Goal: Use online tool/utility: Utilize a website feature to perform a specific function

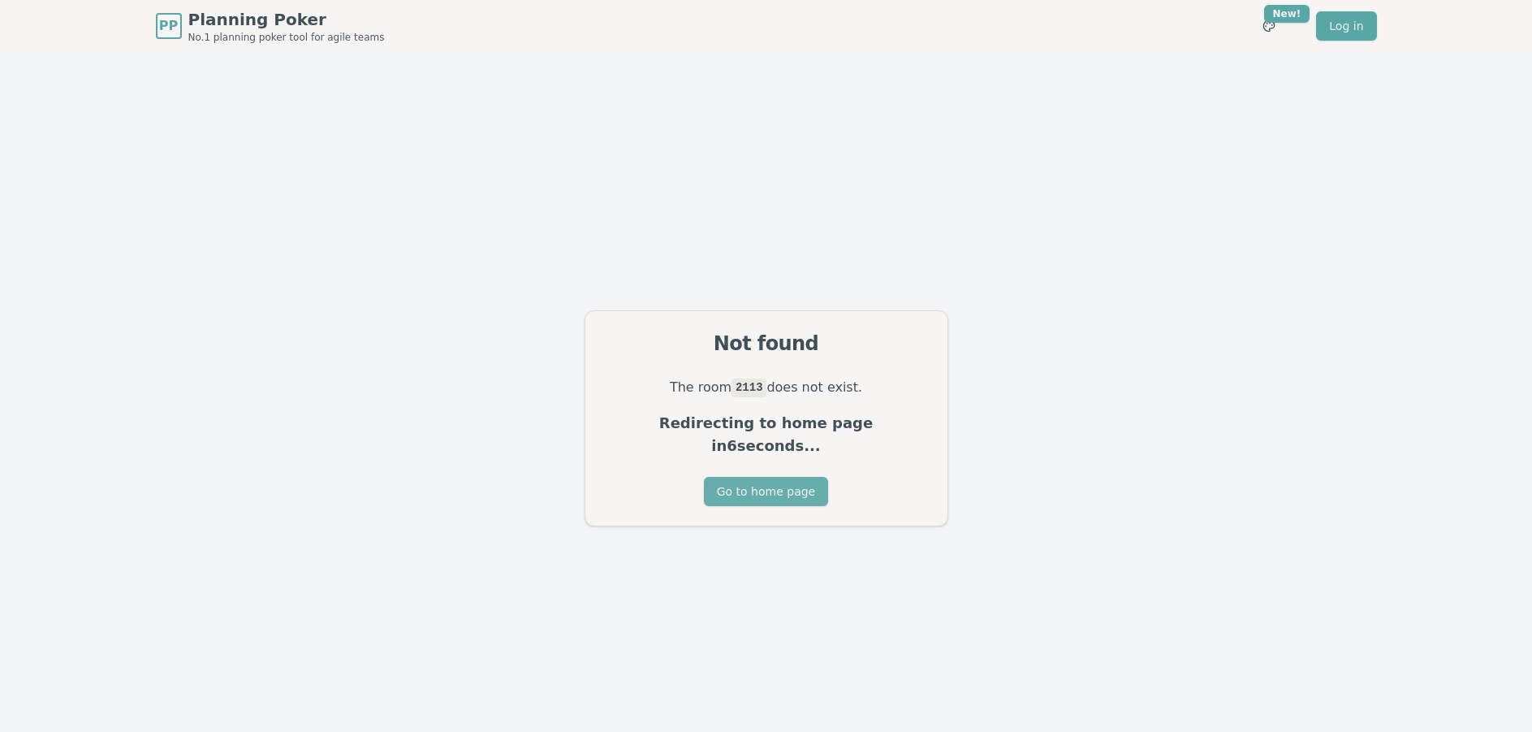
click at [762, 481] on button "Go to home page" at bounding box center [766, 491] width 124 height 29
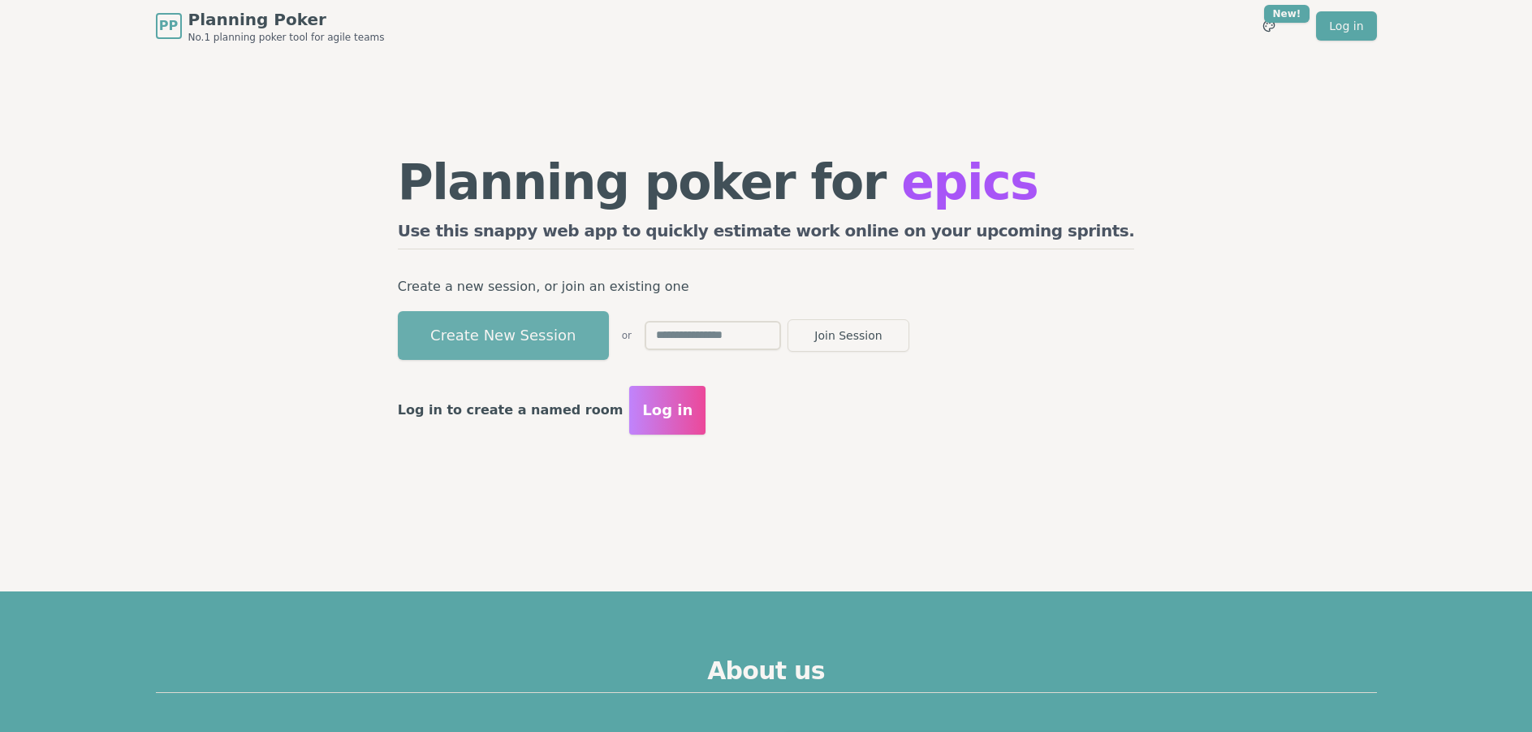
click at [577, 334] on button "Create New Session" at bounding box center [503, 335] width 211 height 49
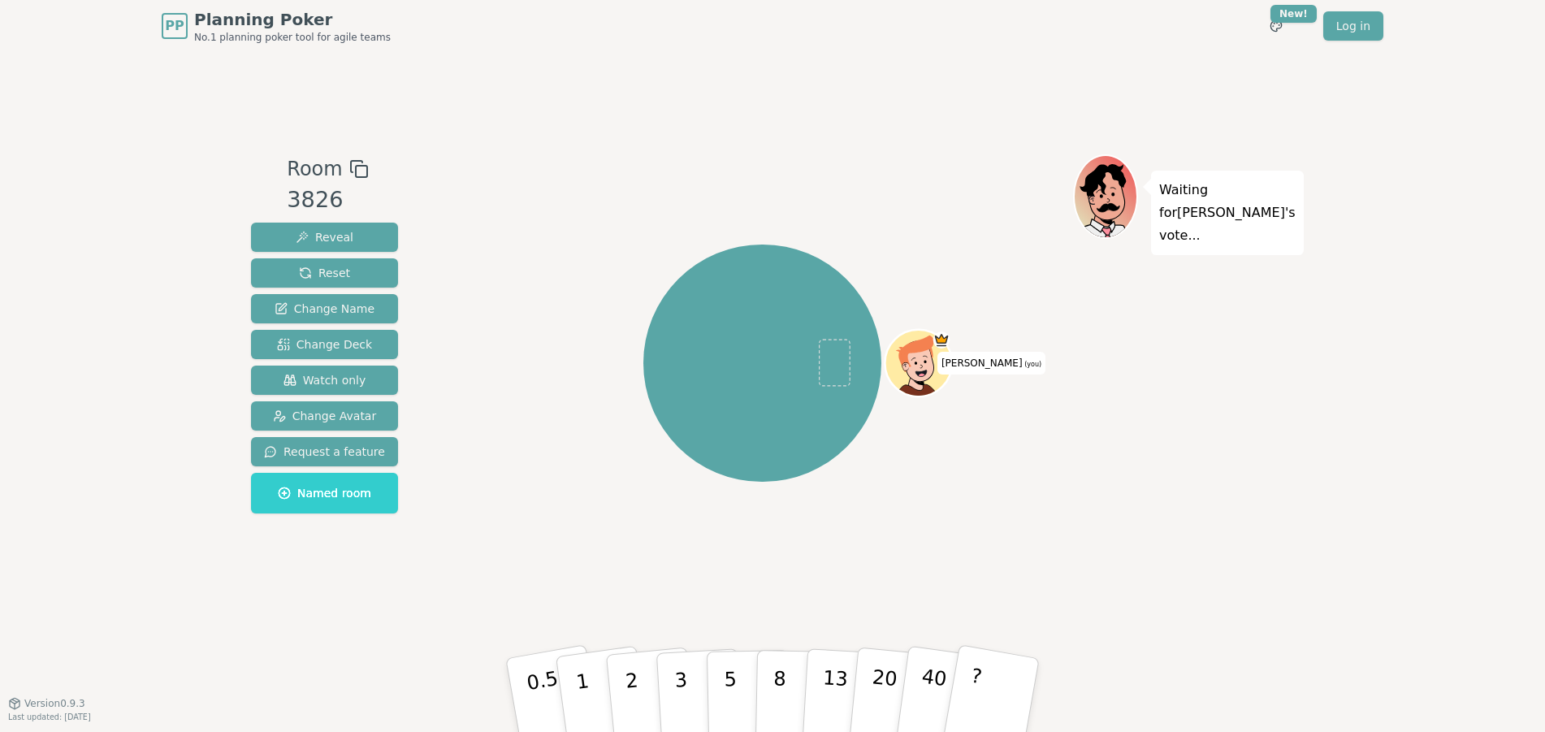
click at [426, 140] on div "Room 3826 Reveal Reset Change Name Change Deck Watch only Change Avatar Request…" at bounding box center [772, 377] width 1056 height 651
drag, startPoint x: 351, startPoint y: 377, endPoint x: 507, endPoint y: 390, distance: 156.5
click at [352, 377] on span "Watch only" at bounding box center [324, 380] width 83 height 16
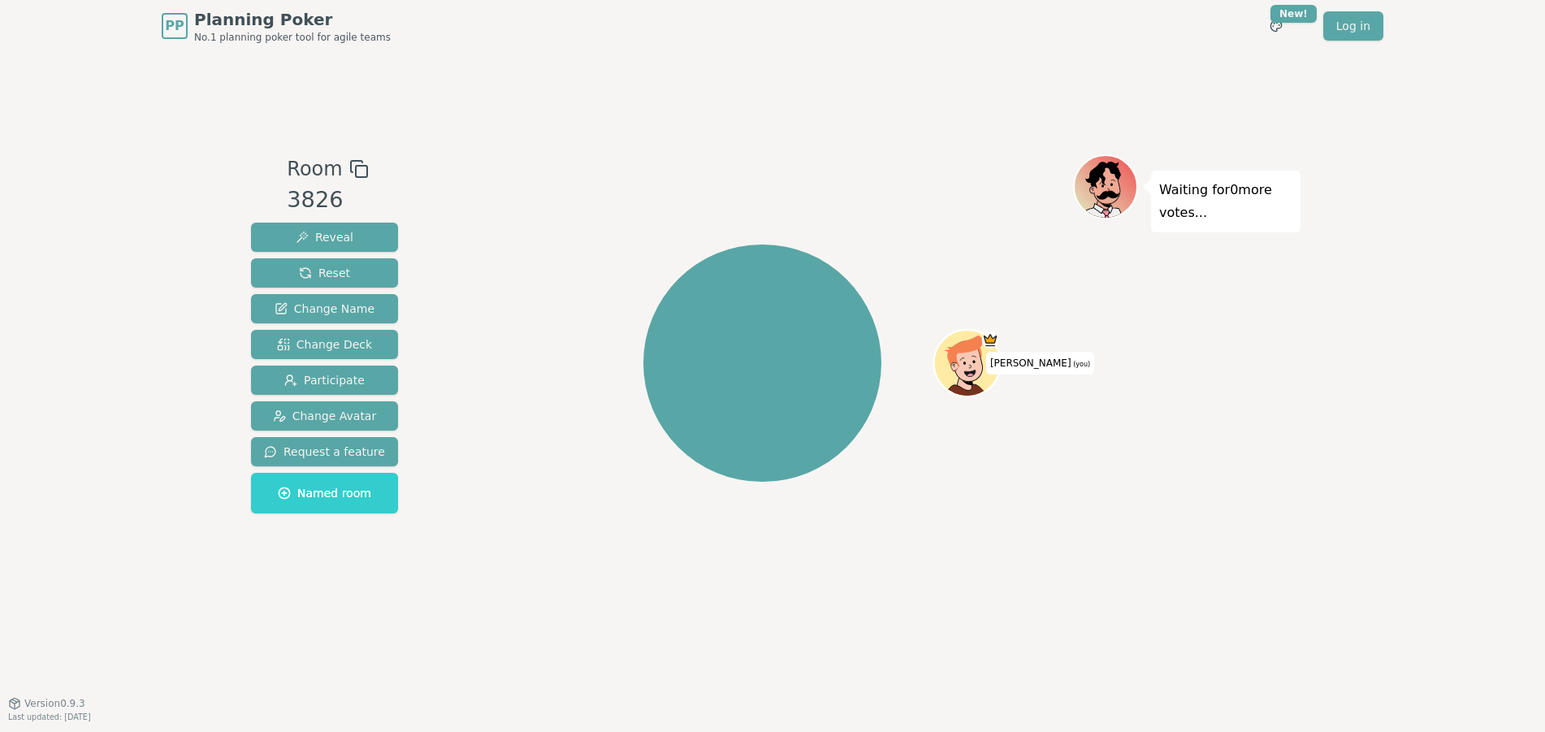
drag, startPoint x: 1452, startPoint y: 171, endPoint x: 1435, endPoint y: 164, distance: 18.6
click at [1452, 171] on div "PP Planning Poker No.1 planning poker tool for agile teams Toggle theme New! Lo…" at bounding box center [772, 366] width 1545 height 732
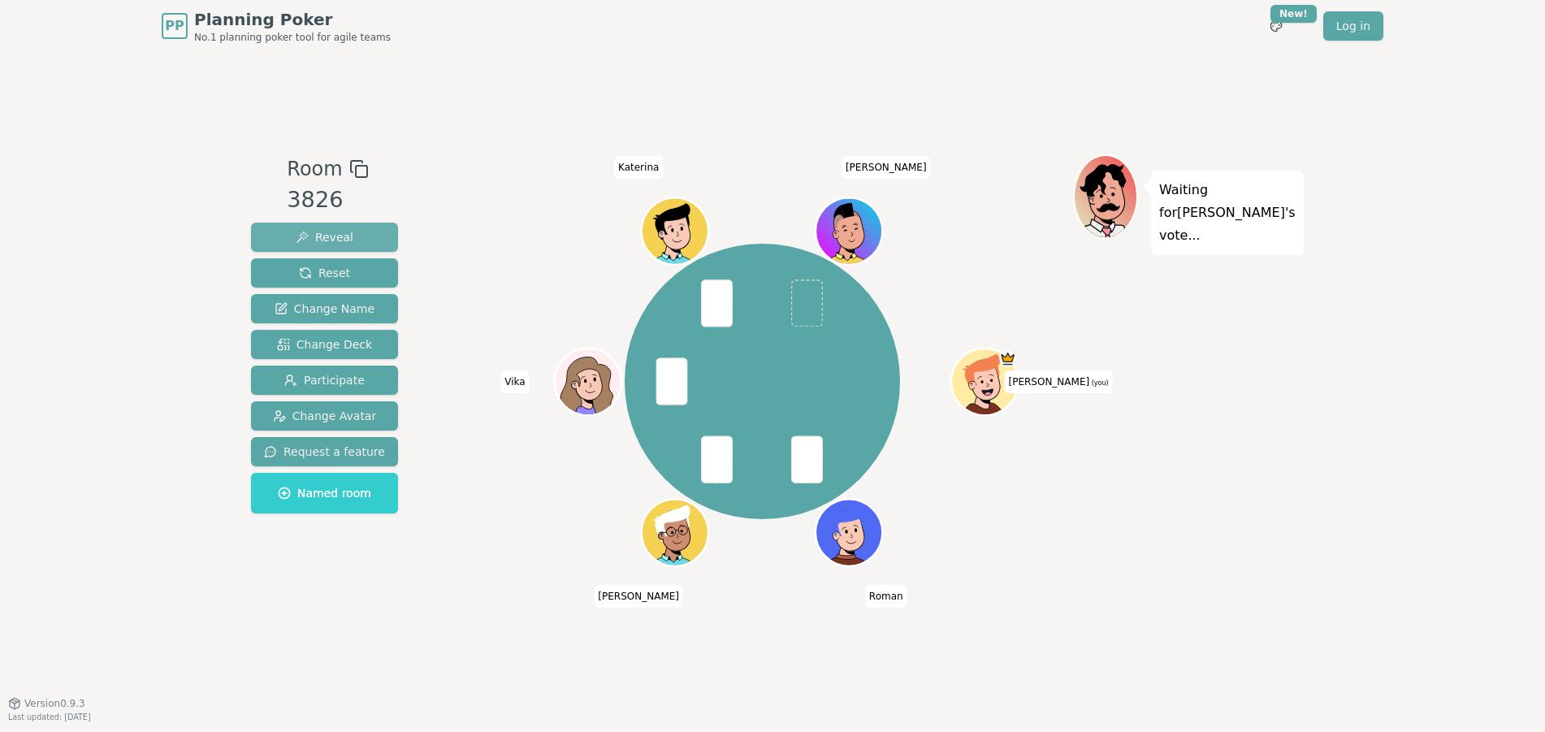
click at [361, 236] on button "Reveal" at bounding box center [324, 237] width 147 height 29
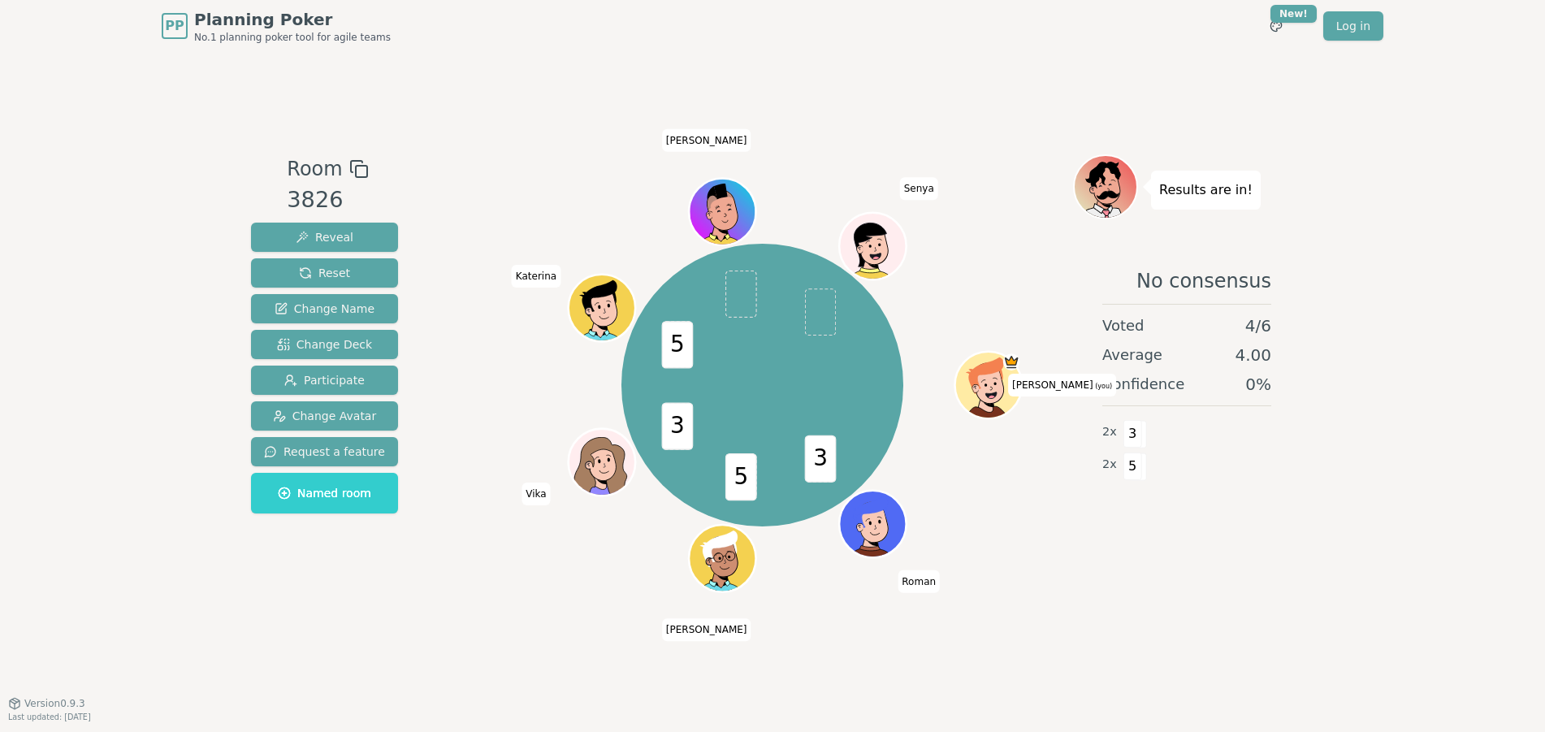
drag, startPoint x: 339, startPoint y: 269, endPoint x: 732, endPoint y: 403, distance: 414.5
click at [339, 269] on span "Reset" at bounding box center [324, 273] width 51 height 16
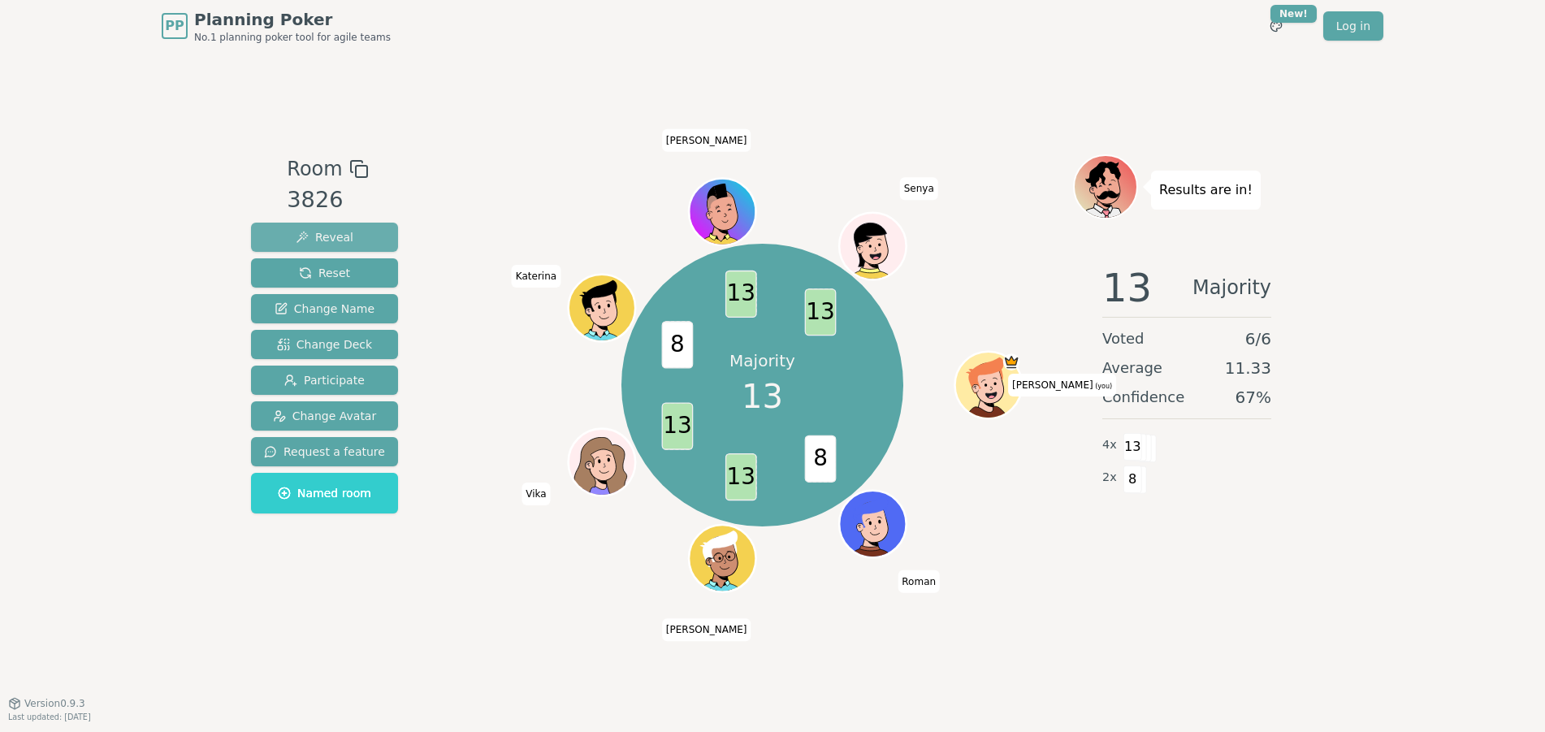
click at [335, 231] on span "Reveal" at bounding box center [325, 237] width 58 height 16
drag, startPoint x: 339, startPoint y: 271, endPoint x: 1009, endPoint y: 3, distance: 721.6
click at [343, 270] on button "Reset" at bounding box center [324, 272] width 147 height 29
